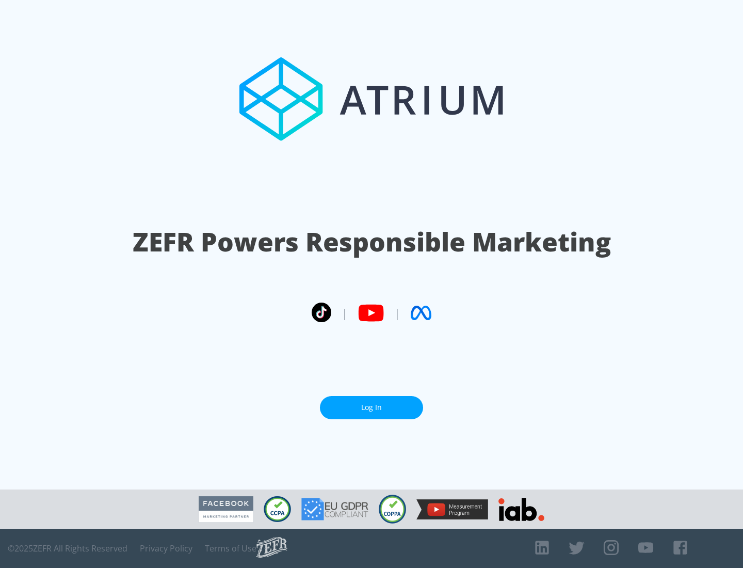
click at [372, 407] on link "Log In" at bounding box center [371, 407] width 103 height 23
